Goal: Navigation & Orientation: Understand site structure

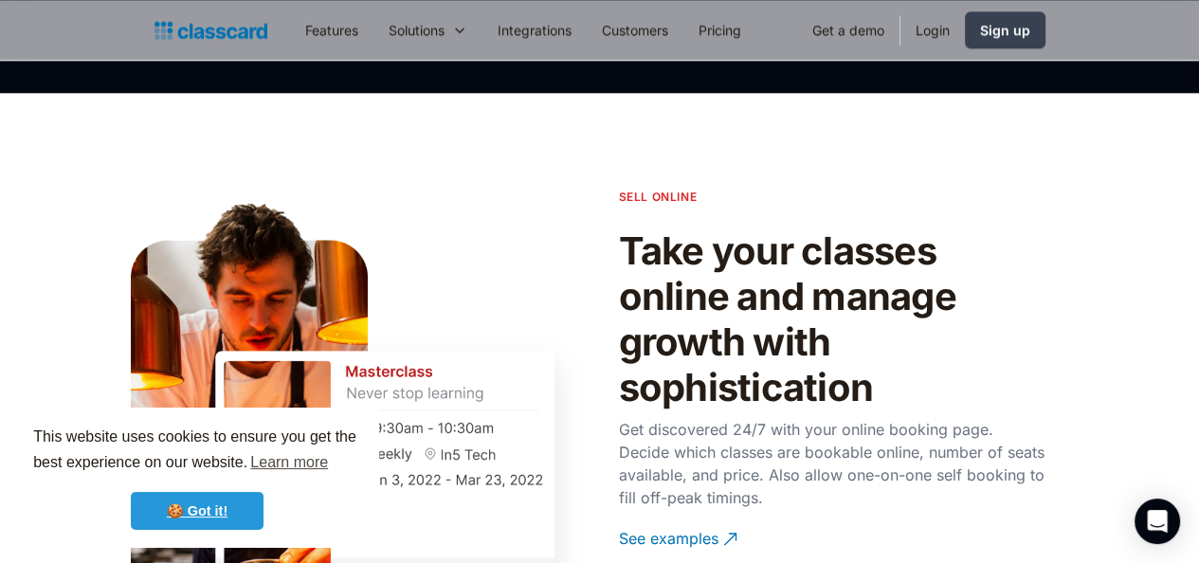
click at [237, 509] on link "🍪 Got it!" at bounding box center [197, 511] width 133 height 38
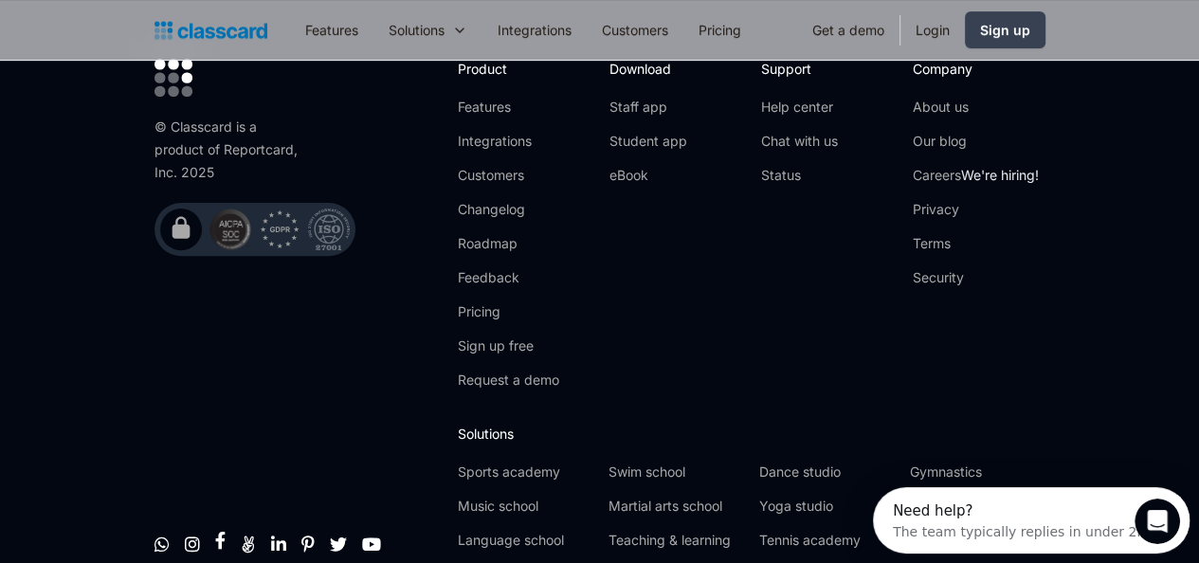
click at [215, 531] on link "" at bounding box center [220, 540] width 10 height 19
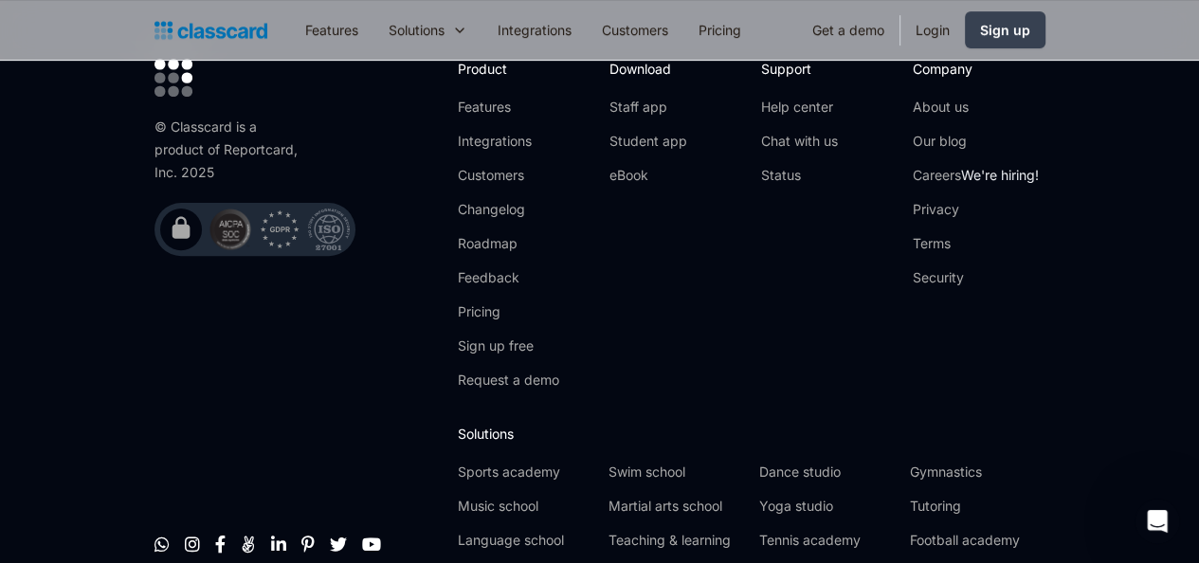
scroll to position [6220, 0]
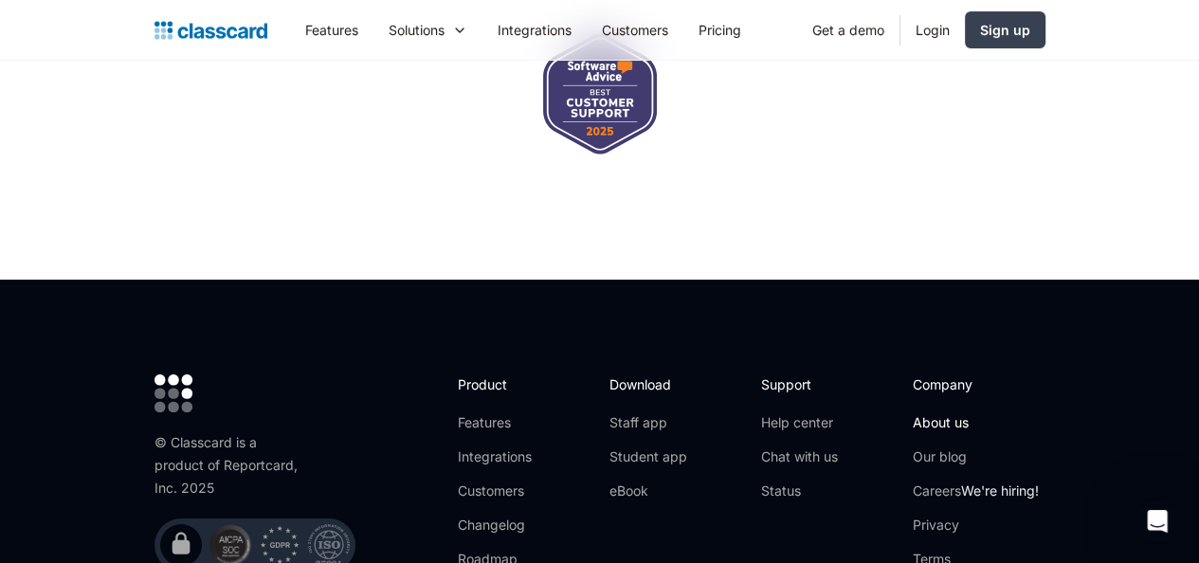
click at [1015, 413] on link "About us" at bounding box center [976, 422] width 126 height 19
click at [1017, 482] on link "Careers We're hiring!" at bounding box center [976, 491] width 126 height 19
click at [1013, 550] on link "Terms" at bounding box center [976, 559] width 126 height 19
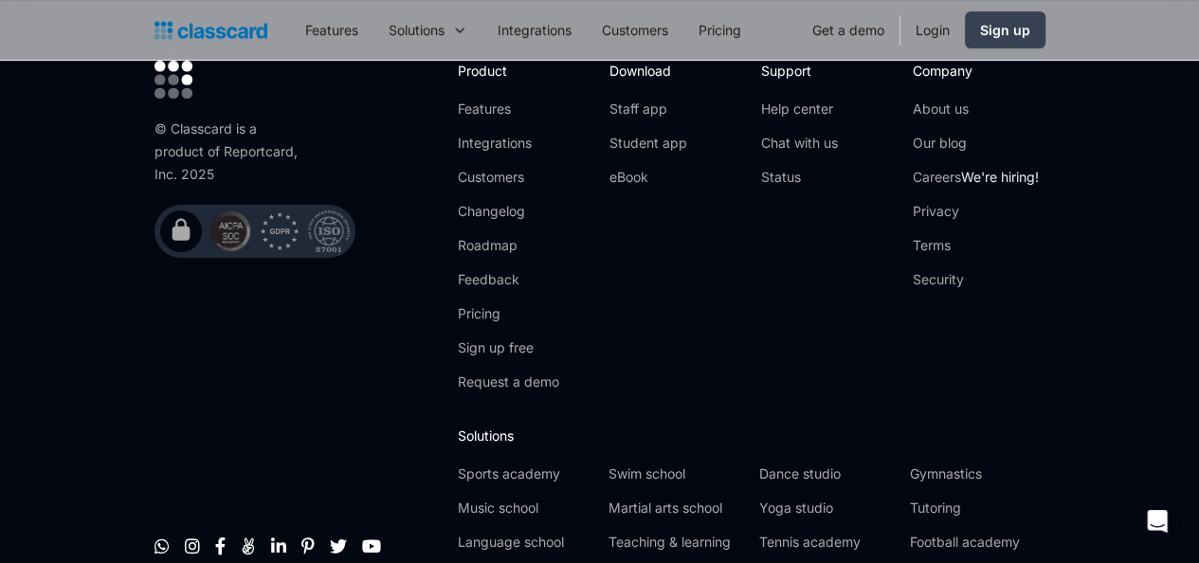
scroll to position [6536, 0]
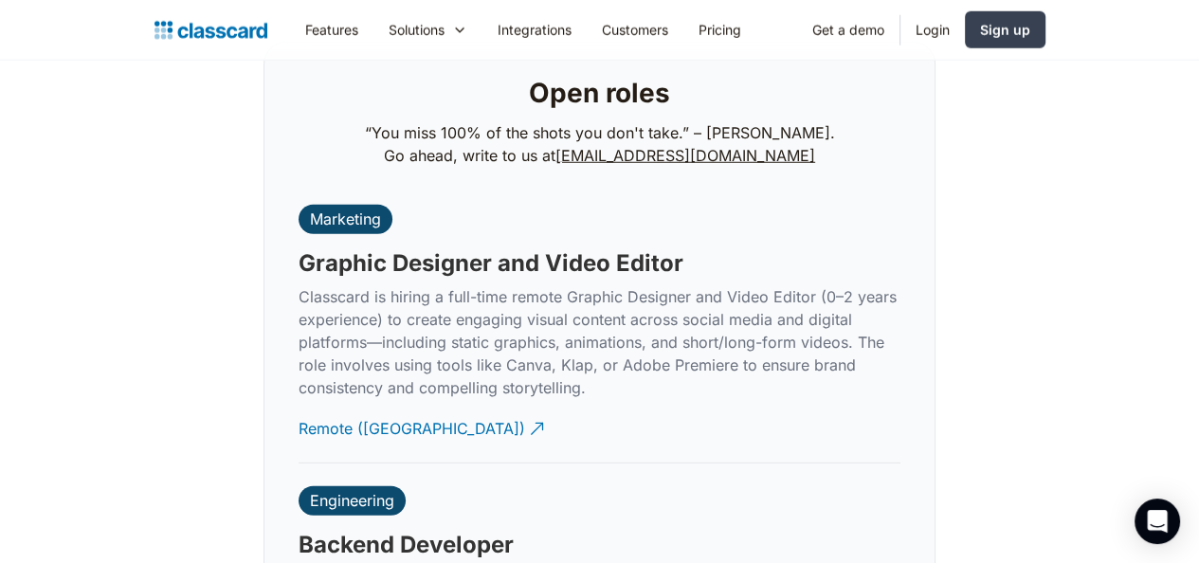
scroll to position [4057, 0]
